Goal: Unclear

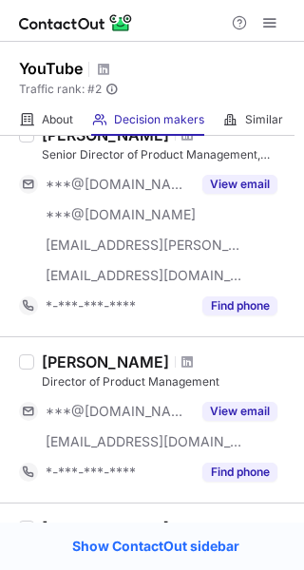
scroll to position [777, 0]
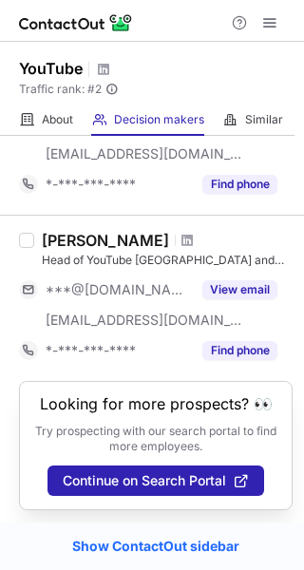
scroll to position [1565, 0]
